Goal: Register for event/course

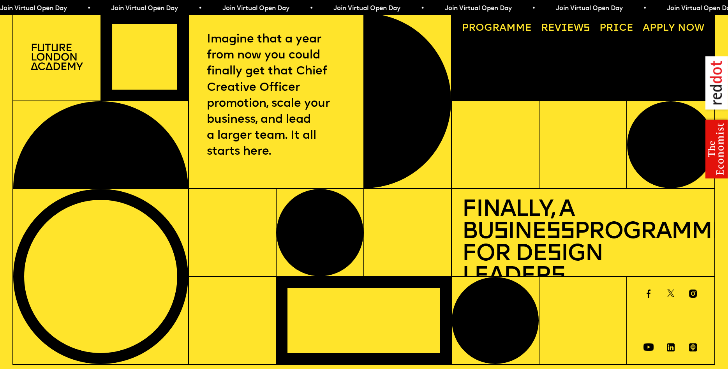
drag, startPoint x: 30, startPoint y: 46, endPoint x: 84, endPoint y: 73, distance: 60.3
click at [84, 73] on div at bounding box center [57, 57] width 88 height 88
click at [75, 74] on div at bounding box center [57, 57] width 88 height 88
drag, startPoint x: 30, startPoint y: 46, endPoint x: 71, endPoint y: 58, distance: 43.0
click at [71, 58] on div at bounding box center [57, 57] width 88 height 88
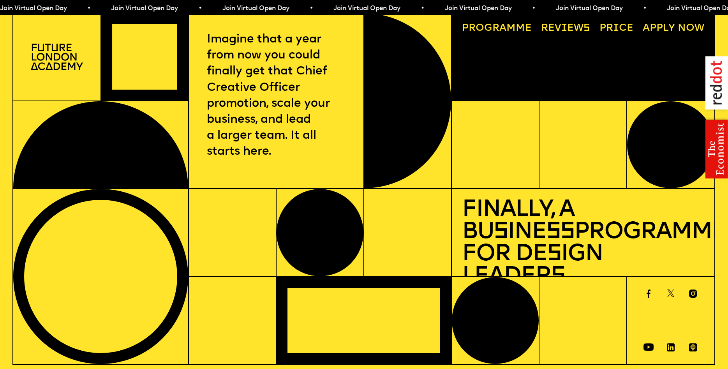
click at [70, 81] on div at bounding box center [57, 57] width 88 height 88
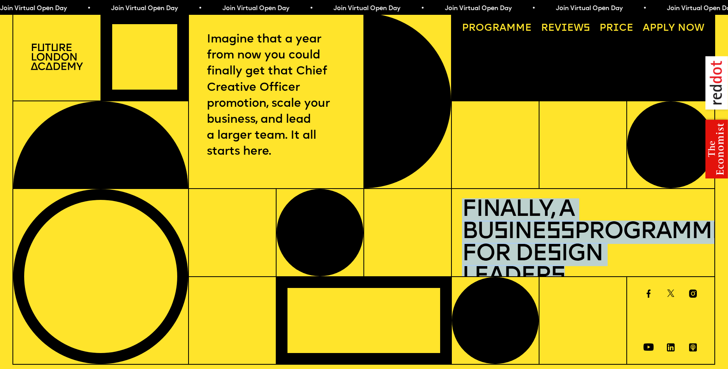
drag, startPoint x: 465, startPoint y: 211, endPoint x: 656, endPoint y: 263, distance: 198.5
click at [656, 263] on h1 "Finally, a Bu s ine ss Programme for De s ign Leader s" at bounding box center [583, 243] width 242 height 88
click at [565, 265] on span "s" at bounding box center [558, 276] width 14 height 23
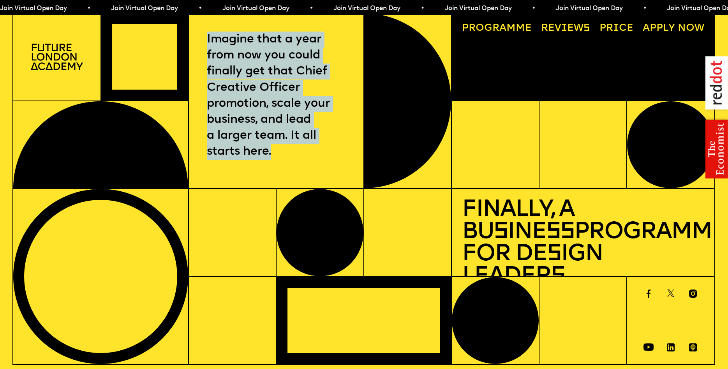
drag, startPoint x: 198, startPoint y: 38, endPoint x: 286, endPoint y: 161, distance: 151.3
click at [286, 161] on div "Imagine that a year from now you could finally get that Chief Creative Officer …" at bounding box center [276, 101] width 175 height 176
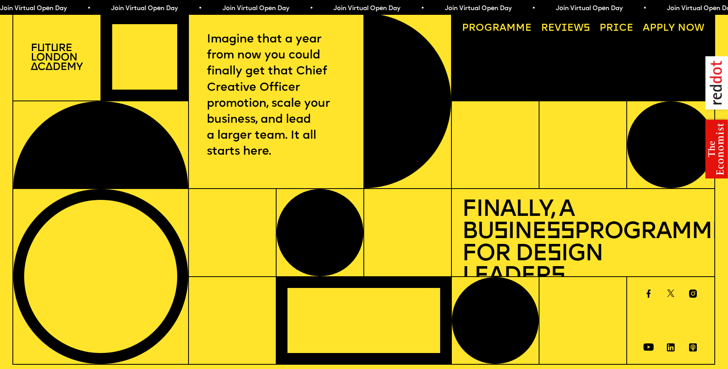
drag, startPoint x: 287, startPoint y: 157, endPoint x: 293, endPoint y: 156, distance: 6.4
click at [288, 157] on p "Imagine that a year from now you could finally get that Chief Creative Officer …" at bounding box center [276, 96] width 138 height 128
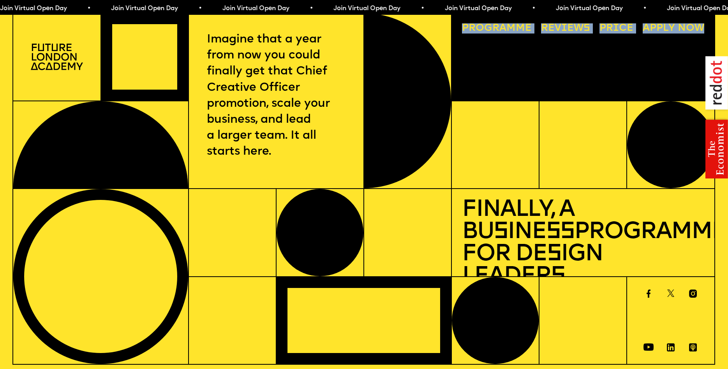
drag, startPoint x: 457, startPoint y: 29, endPoint x: 621, endPoint y: 51, distance: 165.6
click at [709, 25] on div "Progr a mme Reviews Price A pply now" at bounding box center [583, 56] width 262 height 87
click at [560, 64] on div "Progr a mme Reviews Price A pply now" at bounding box center [583, 56] width 262 height 87
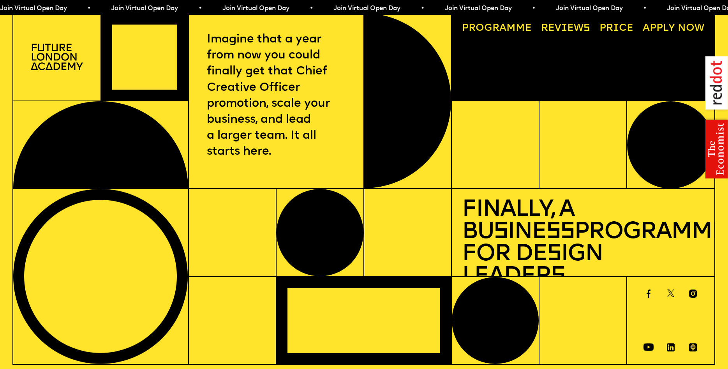
click at [660, 25] on link "A pply now" at bounding box center [674, 28] width 72 height 20
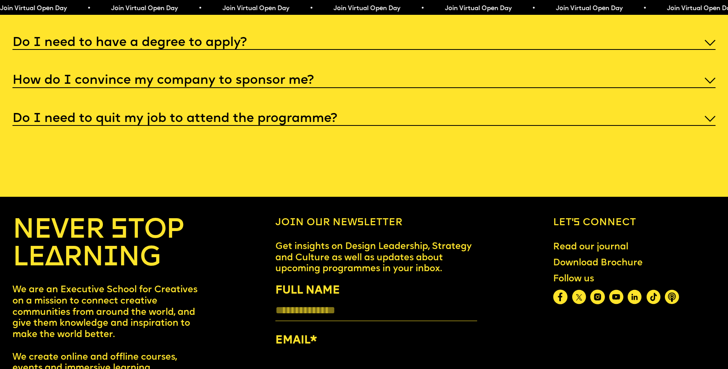
scroll to position [4082, 0]
